Goal: Task Accomplishment & Management: Complete application form

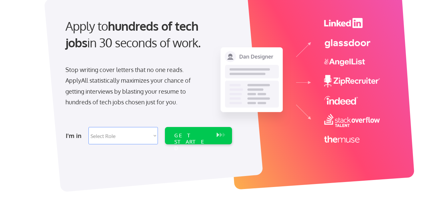
scroll to position [62, 0]
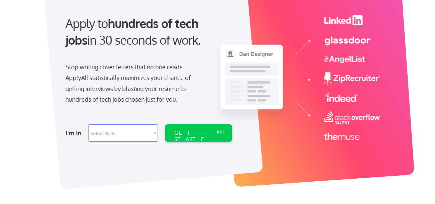
click at [155, 133] on select "Select Role Software Engineering Product Management Customer Success Sales UI/U…" at bounding box center [122, 133] width 69 height 17
select select ""hr_recruiting""
click at [88, 125] on select "Select Role Software Engineering Product Management Customer Success Sales UI/U…" at bounding box center [122, 133] width 69 height 17
select select ""hr_recruiting""
click at [156, 134] on select "Select Role Software Engineering Product Management Customer Success Sales UI/U…" at bounding box center [122, 133] width 69 height 17
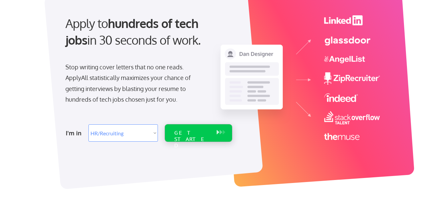
click at [196, 136] on div "GET STARTED" at bounding box center [192, 139] width 36 height 19
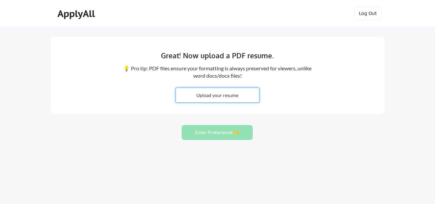
click at [210, 95] on input "file" at bounding box center [217, 95] width 83 height 14
type input "C:\fakepath\Sandy Penner HR Resume.pdf"
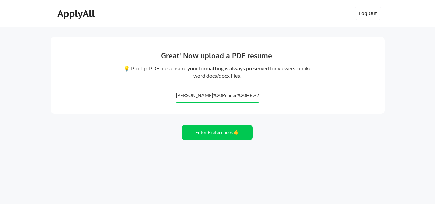
scroll to position [8, 0]
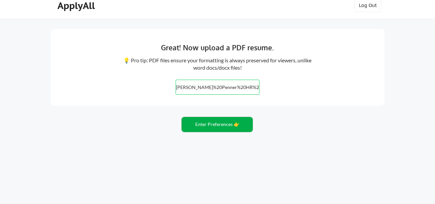
click at [216, 126] on button "Enter Preferences 👉" at bounding box center [217, 124] width 71 height 15
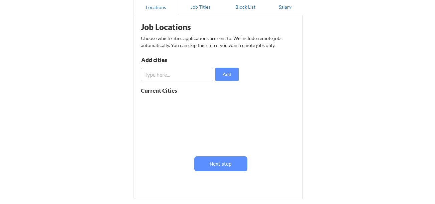
scroll to position [68, 0]
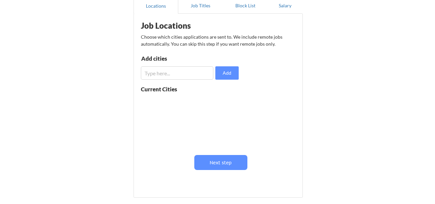
click at [161, 71] on input "input" at bounding box center [177, 72] width 72 height 13
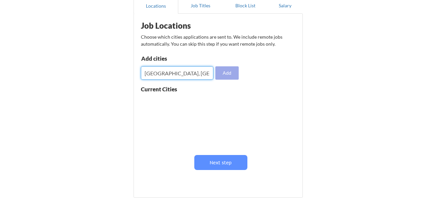
type input "[GEOGRAPHIC_DATA], [GEOGRAPHIC_DATA]"
click at [222, 71] on button "Add" at bounding box center [226, 72] width 23 height 13
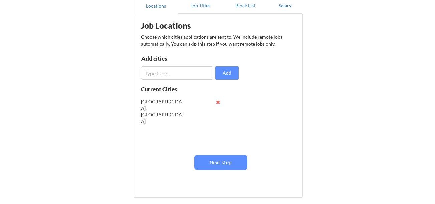
click at [159, 73] on input "input" at bounding box center [177, 72] width 72 height 13
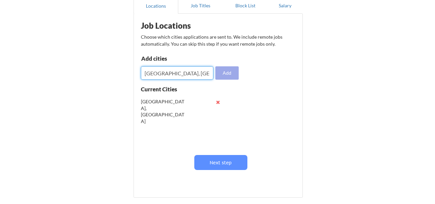
type input "[GEOGRAPHIC_DATA], [GEOGRAPHIC_DATA]"
click at [224, 75] on button "Add" at bounding box center [226, 72] width 23 height 13
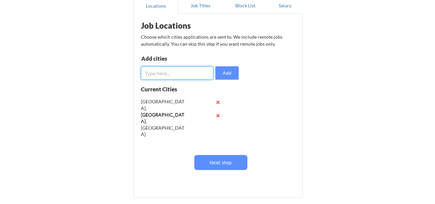
click at [166, 72] on input "input" at bounding box center [177, 72] width 72 height 13
type input "[GEOGRAPHIC_DATA], [GEOGRAPHIC_DATA]"
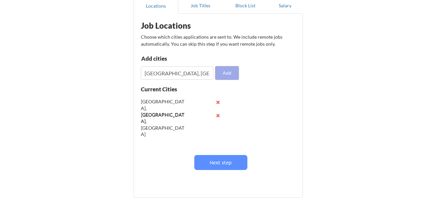
click at [225, 72] on button "Add" at bounding box center [226, 72] width 23 height 13
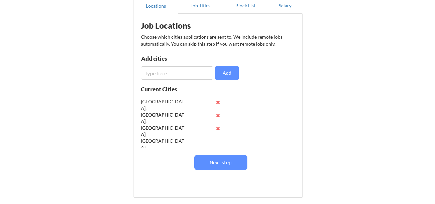
click at [218, 167] on button "Next step" at bounding box center [220, 162] width 53 height 15
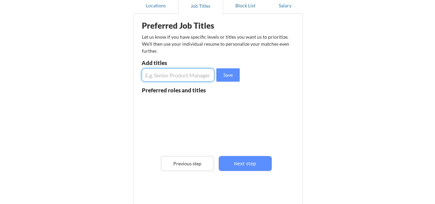
click at [160, 75] on input "input" at bounding box center [178, 74] width 73 height 13
type input "R"
type input "Talent Acquisition Manager"
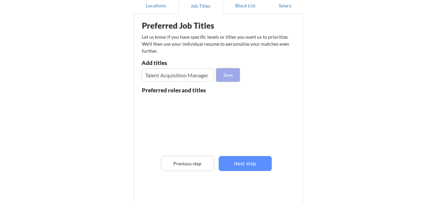
click at [229, 77] on button "Save" at bounding box center [227, 74] width 23 height 13
click at [161, 76] on input "input" at bounding box center [178, 74] width 73 height 13
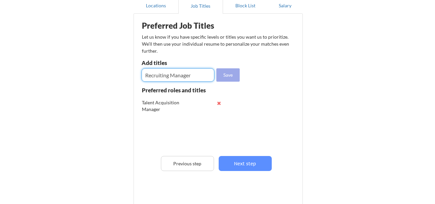
type input "Recruiting Manager"
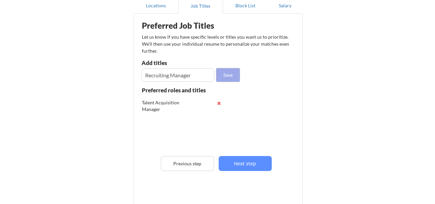
click at [233, 79] on button "Save" at bounding box center [227, 74] width 23 height 13
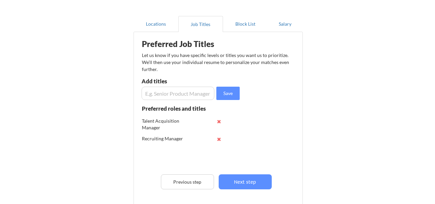
scroll to position [35, 0]
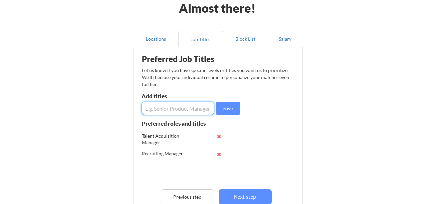
click at [152, 106] on input "input" at bounding box center [178, 108] width 73 height 13
type input "Customer Success Manager"
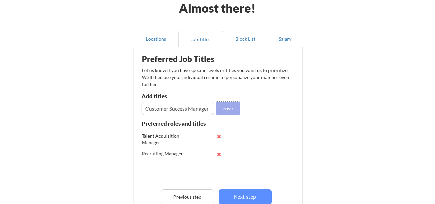
click at [226, 112] on button "Save" at bounding box center [227, 108] width 23 height 13
click at [178, 110] on input "input" at bounding box center [178, 108] width 73 height 13
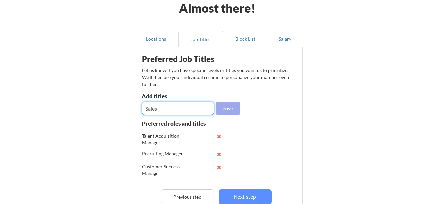
type input "Sales"
click at [221, 110] on button "Save" at bounding box center [227, 108] width 23 height 13
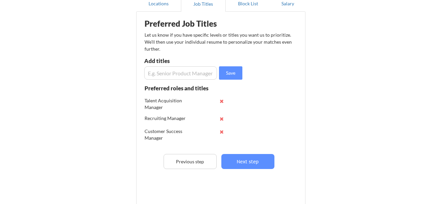
scroll to position [75, 0]
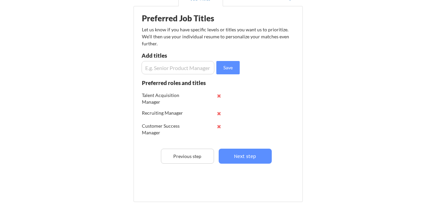
click at [162, 67] on input "input" at bounding box center [178, 67] width 73 height 13
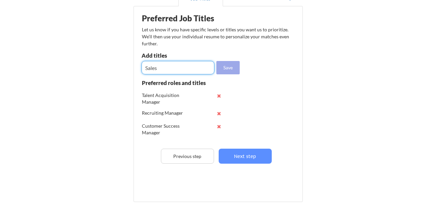
type input "Sales"
click at [231, 68] on button "Save" at bounding box center [227, 67] width 23 height 13
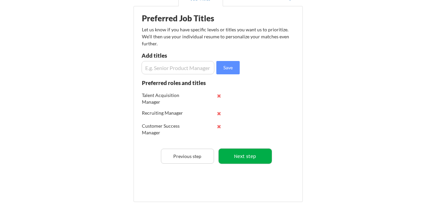
click at [241, 157] on button "Next step" at bounding box center [245, 156] width 53 height 15
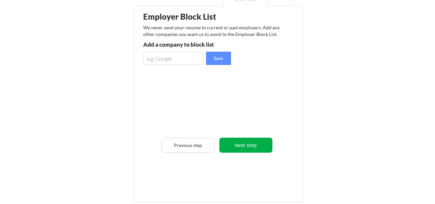
click at [247, 146] on button "Next step" at bounding box center [245, 145] width 53 height 15
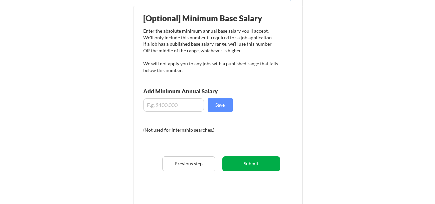
click at [251, 163] on button "Submit" at bounding box center [251, 164] width 58 height 15
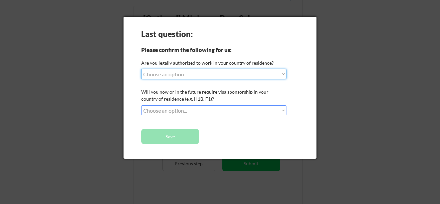
click at [284, 71] on select "Choose an option... Yes, I am a [DEMOGRAPHIC_DATA] Citizen Yes, I am a [DEMOGRA…" at bounding box center [213, 74] width 145 height 10
select select ""yes__i_am_a_[DEMOGRAPHIC_DATA]""
click at [141, 69] on select "Choose an option... Yes, I am a [DEMOGRAPHIC_DATA] Citizen Yes, I am a [DEMOGRA…" at bounding box center [213, 74] width 145 height 10
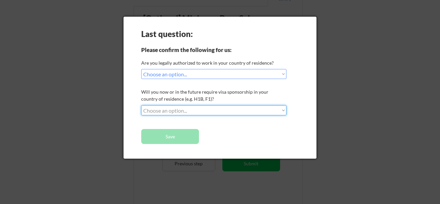
click at [283, 111] on select "Choose an option... No, I will not need sponsorship Yes, I will need sponsorship" at bounding box center [213, 110] width 145 height 10
select select ""no__i_will_not_need_sponsorship""
click at [141, 105] on select "Choose an option... No, I will not need sponsorship Yes, I will need sponsorship" at bounding box center [213, 110] width 145 height 10
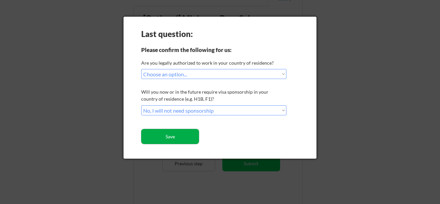
click at [173, 138] on button "Save" at bounding box center [170, 136] width 58 height 15
